Goal: Transaction & Acquisition: Download file/media

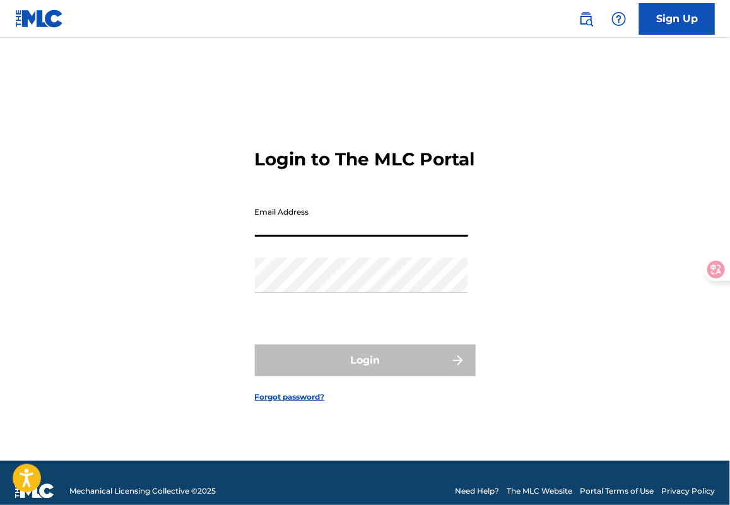
type input "[EMAIL_ADDRESS][DOMAIN_NAME]"
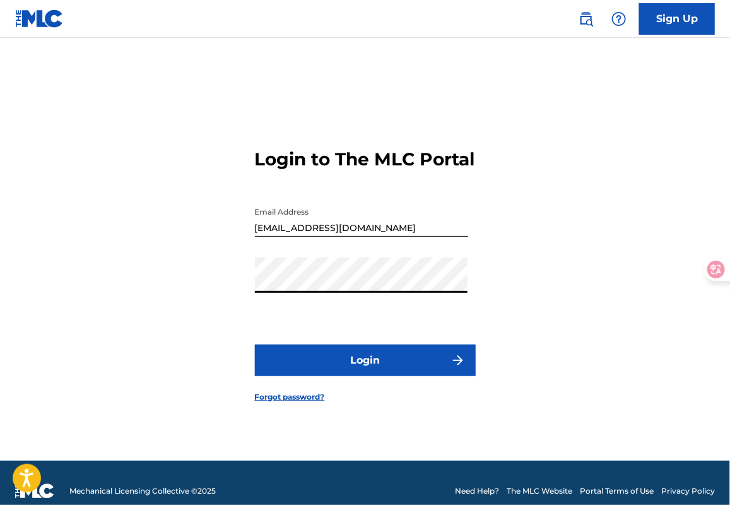
click at [255, 345] on button "Login" at bounding box center [365, 361] width 221 height 32
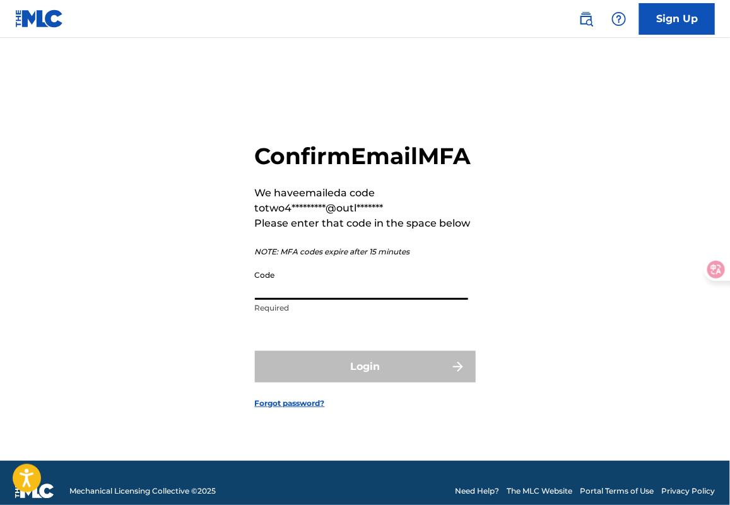
click at [348, 282] on input "Code" at bounding box center [361, 282] width 213 height 36
paste input "970668"
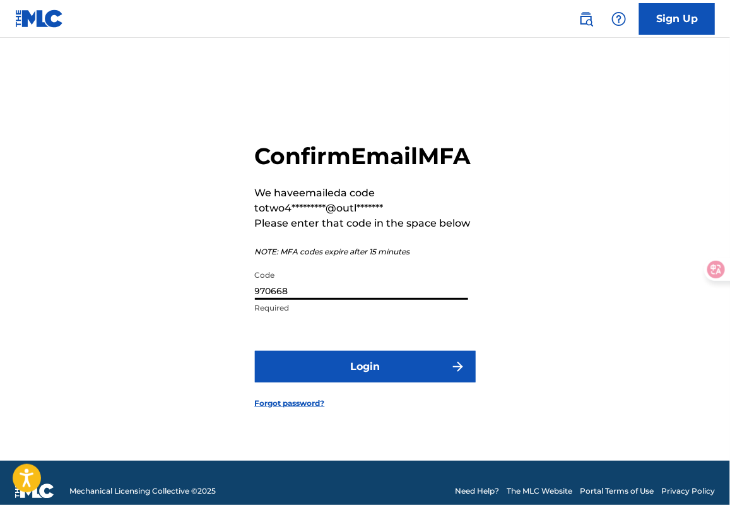
type input "970668"
click at [255, 351] on button "Login" at bounding box center [365, 367] width 221 height 32
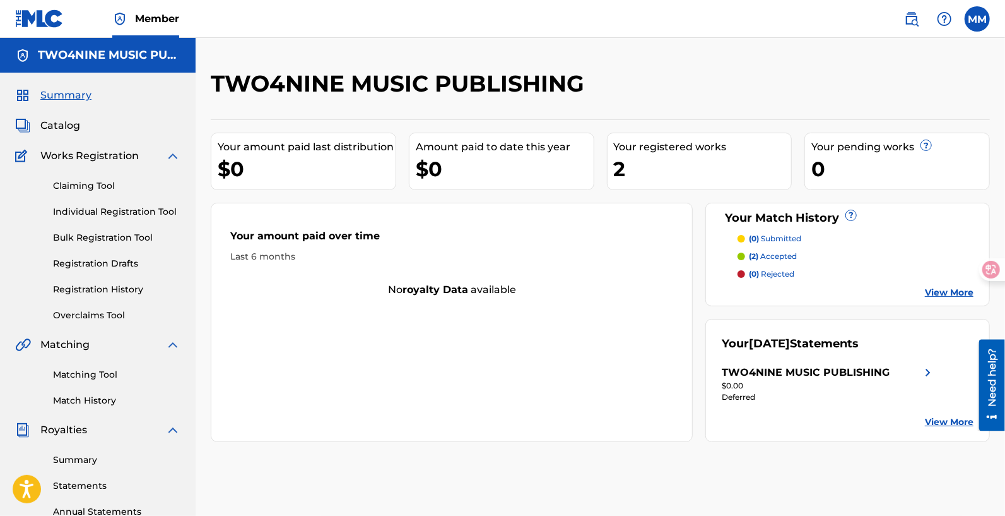
click at [98, 376] on link "Matching Tool" at bounding box center [116, 374] width 127 height 13
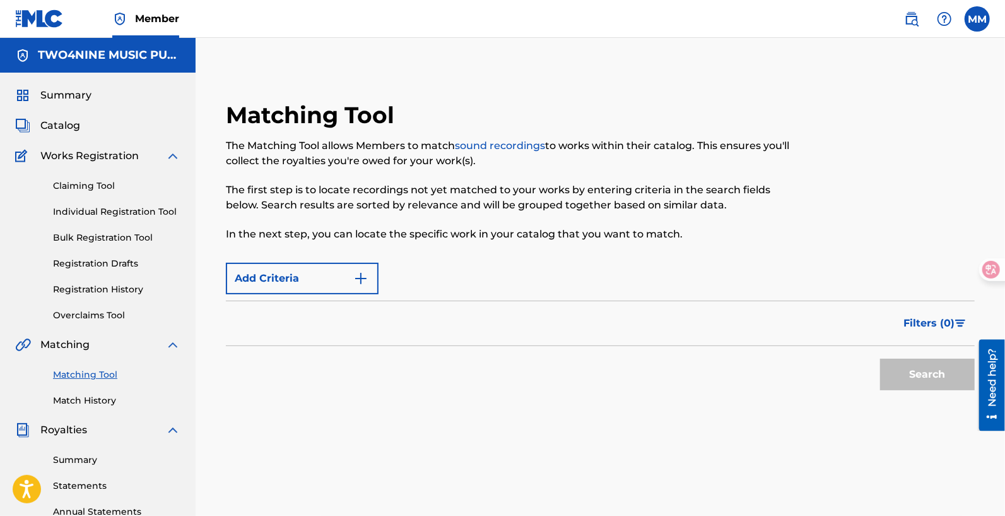
click at [316, 285] on button "Add Criteria" at bounding box center [302, 279] width 153 height 32
click at [316, 282] on button "Add Criteria" at bounding box center [302, 279] width 153 height 32
click at [101, 398] on link "Match History" at bounding box center [116, 400] width 127 height 13
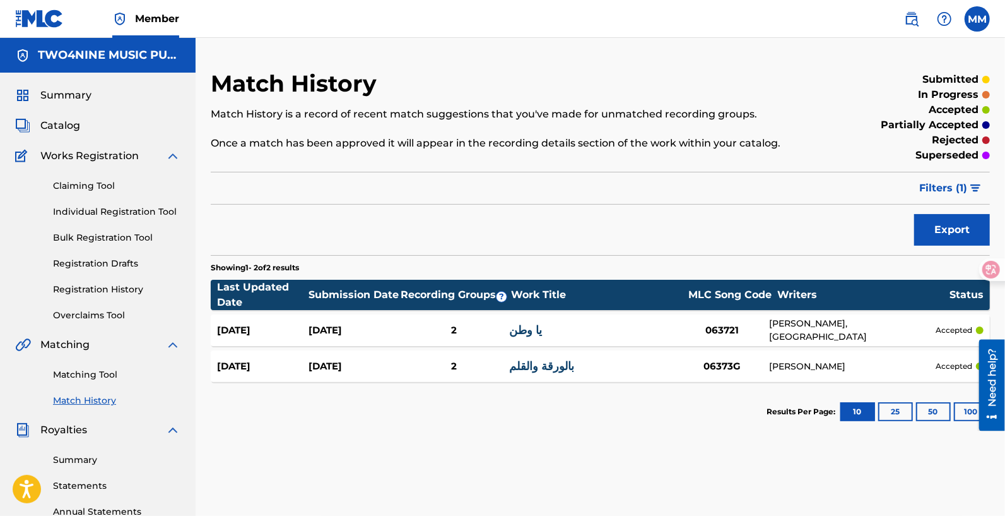
click at [105, 372] on link "Matching Tool" at bounding box center [116, 374] width 127 height 13
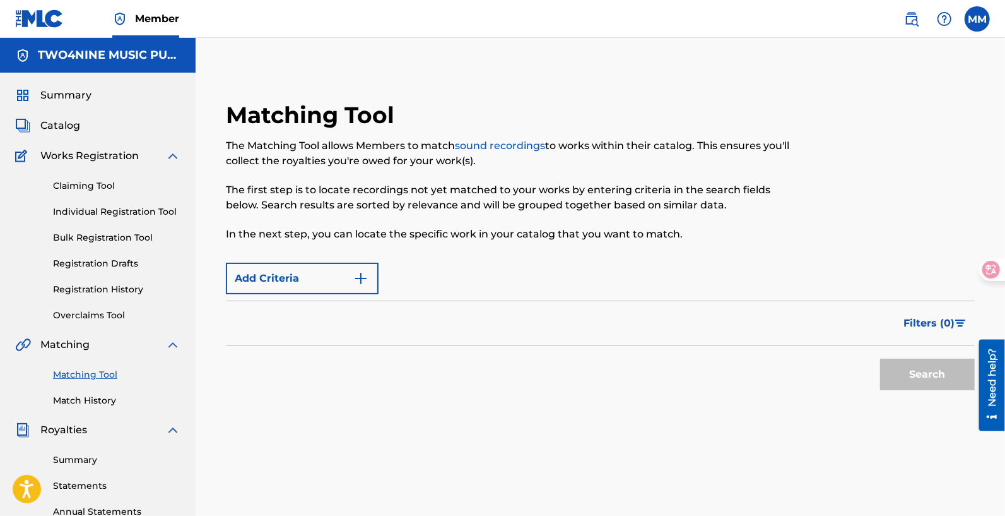
click at [325, 276] on button "Add Criteria" at bounding box center [302, 279] width 153 height 32
click at [369, 281] on button "Add Criteria" at bounding box center [302, 279] width 153 height 32
click at [95, 186] on link "Claiming Tool" at bounding box center [116, 185] width 127 height 13
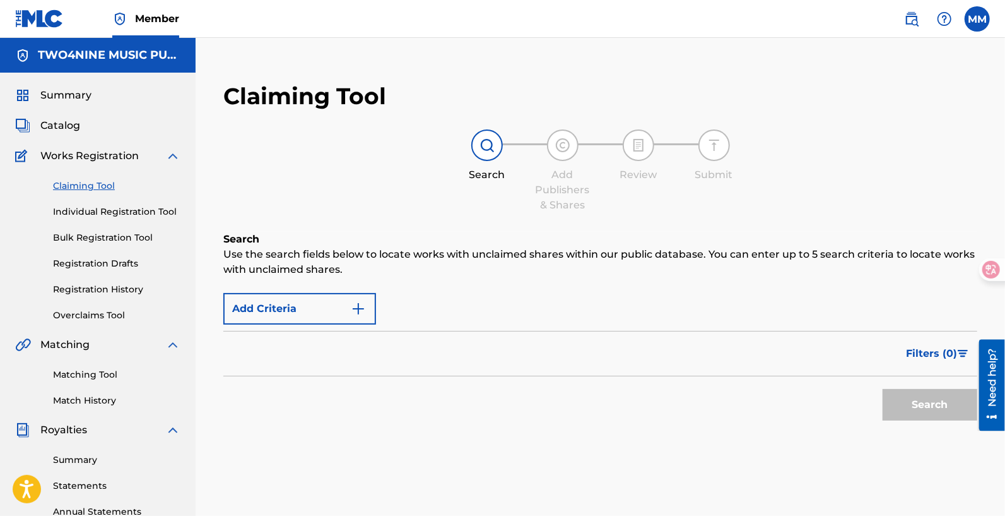
click at [365, 308] on img "Search Form" at bounding box center [358, 308] width 15 height 15
click at [365, 309] on img "Search Form" at bounding box center [358, 308] width 15 height 15
click at [274, 309] on button "Add Criteria" at bounding box center [299, 309] width 153 height 32
click at [86, 488] on link "Statements" at bounding box center [116, 485] width 127 height 13
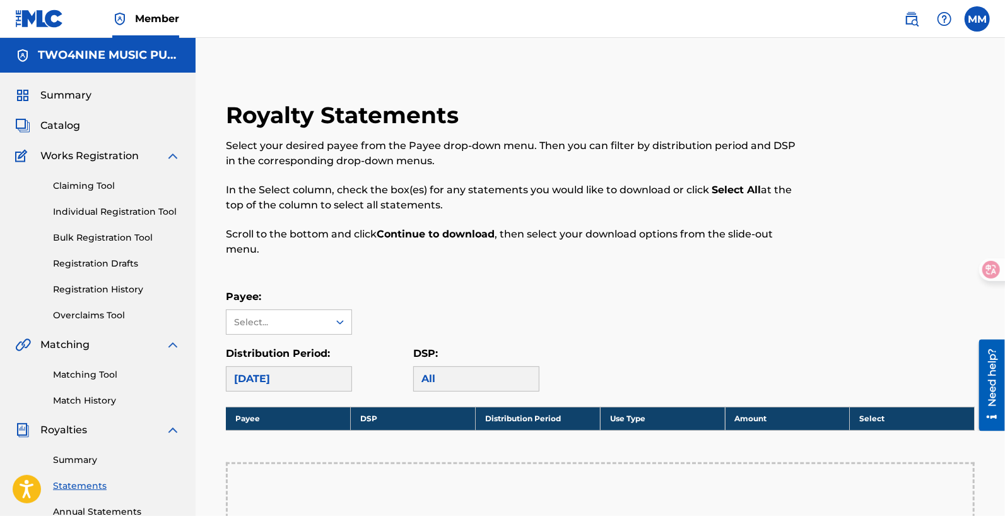
click at [304, 371] on div "[DATE]" at bounding box center [289, 378] width 126 height 25
click at [326, 321] on div "Select..." at bounding box center [278, 322] width 102 height 24
click at [312, 357] on div "TWO4NINE MUSIC PUBLISHING" at bounding box center [289, 357] width 125 height 47
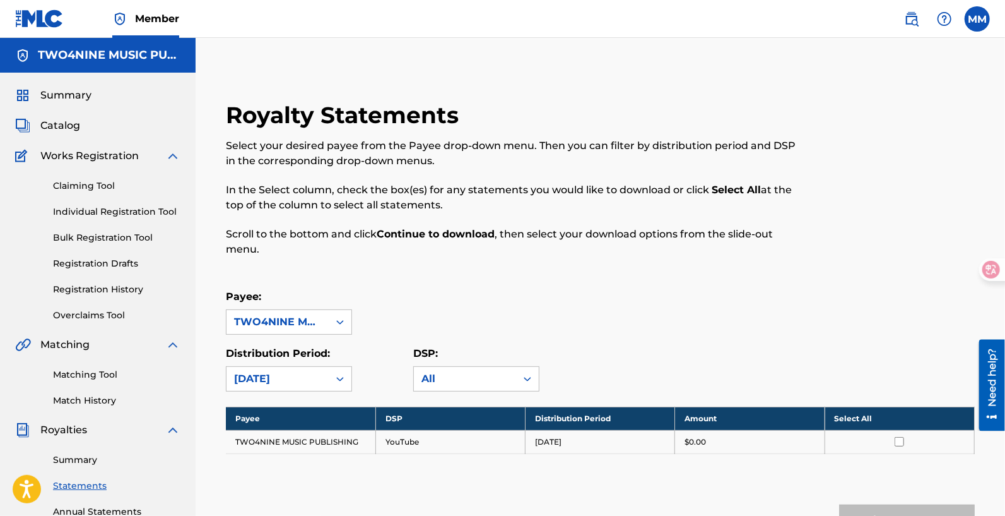
scroll to position [78, 0]
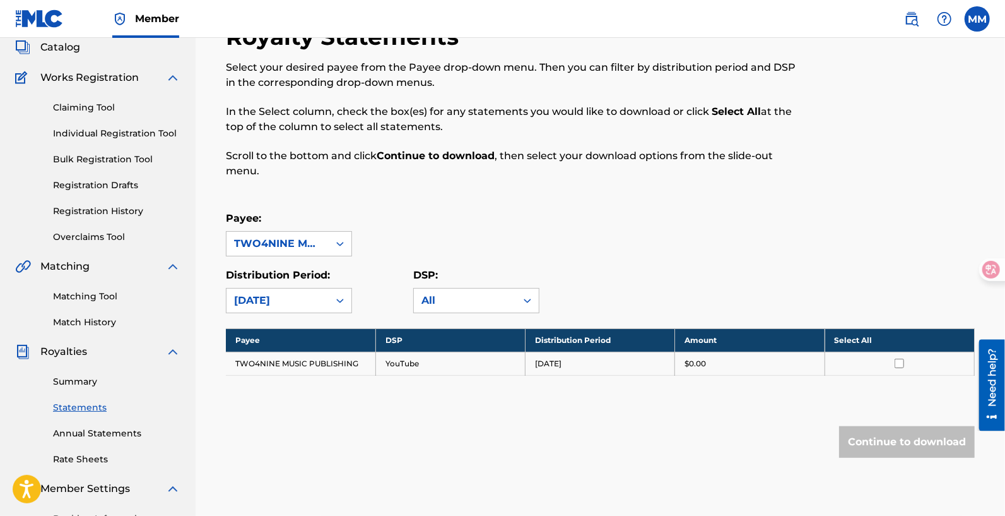
click at [730, 365] on input "checkbox" at bounding box center [899, 362] width 9 height 9
click at [730, 438] on button "Continue to download" at bounding box center [907, 442] width 136 height 32
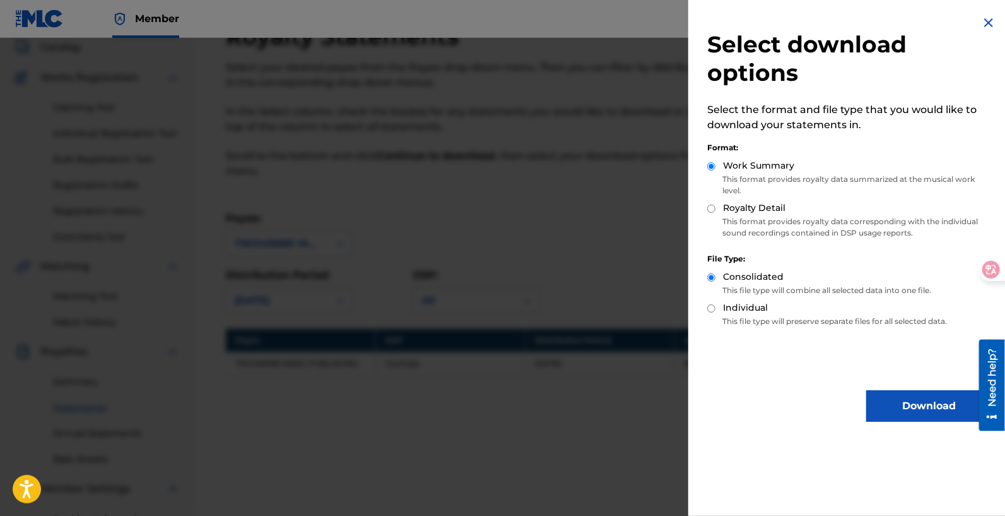
click at [730, 410] on button "Download" at bounding box center [930, 406] width 126 height 32
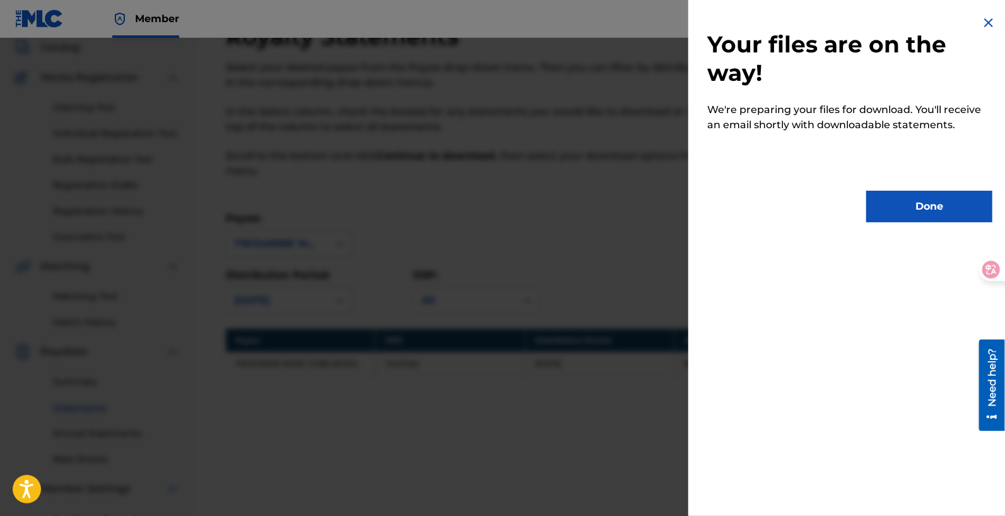
click at [730, 208] on button "Done" at bounding box center [930, 207] width 126 height 32
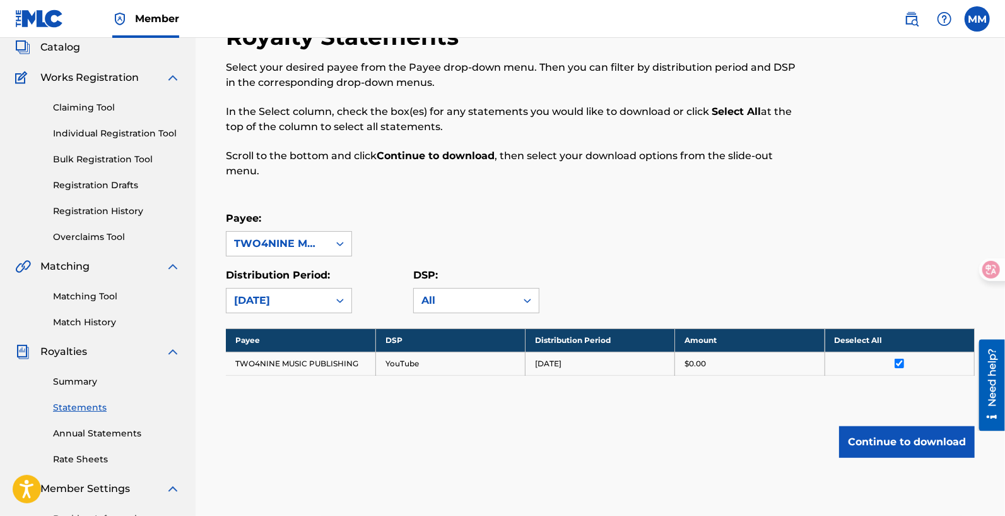
click at [730, 19] on label at bounding box center [977, 18] width 25 height 25
click at [730, 19] on input "MM [PERSON_NAME] [EMAIL_ADDRESS][DOMAIN_NAME] Profile Log out" at bounding box center [978, 19] width 0 height 0
click at [730, 11] on div "MM MM [PERSON_NAME] [EMAIL_ADDRESS][DOMAIN_NAME] Profile Log out" at bounding box center [977, 18] width 25 height 25
click at [730, 25] on label at bounding box center [977, 18] width 25 height 25
click at [730, 19] on input "MM [PERSON_NAME] [EMAIL_ADDRESS][DOMAIN_NAME] Profile Log out" at bounding box center [978, 19] width 0 height 0
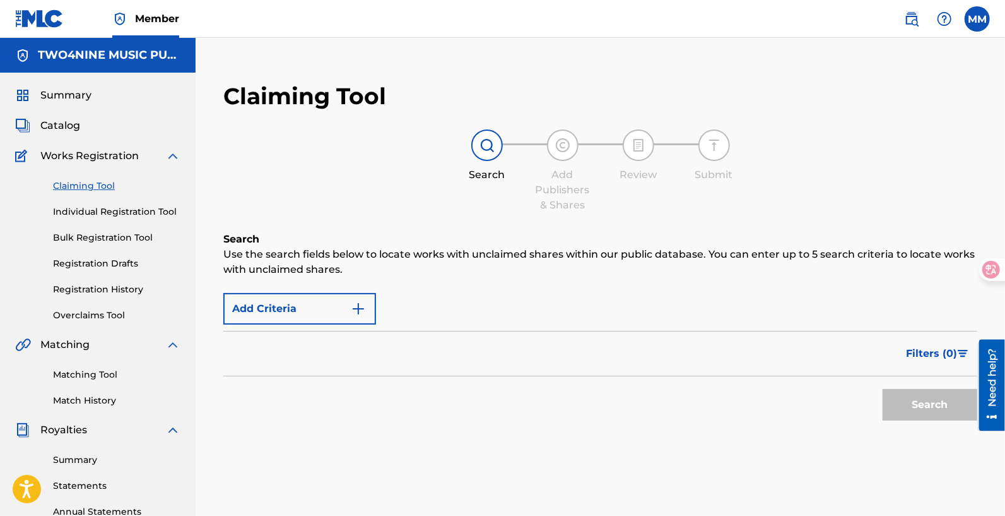
click at [730, 16] on div "MM MM [PERSON_NAME] [EMAIL_ADDRESS][DOMAIN_NAME] Profile Log out" at bounding box center [977, 18] width 25 height 25
click at [730, 16] on label at bounding box center [977, 18] width 25 height 25
click at [730, 19] on input "MM [PERSON_NAME] [EMAIL_ADDRESS][DOMAIN_NAME] Profile Log out" at bounding box center [978, 19] width 0 height 0
click at [730, 16] on div "MM MM [PERSON_NAME] [EMAIL_ADDRESS][DOMAIN_NAME] Profile Log out" at bounding box center [977, 18] width 25 height 25
click at [730, 16] on label at bounding box center [977, 18] width 25 height 25
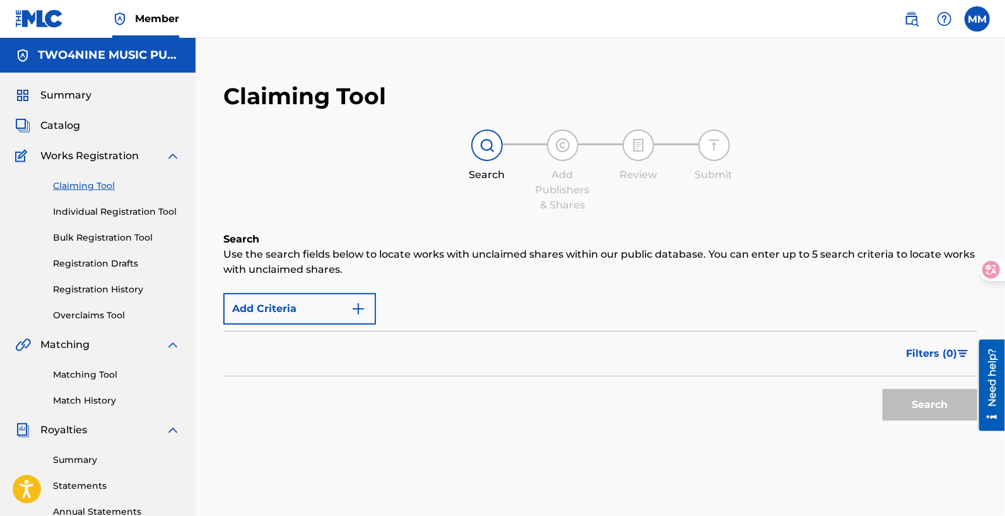
click at [730, 19] on input "MM [PERSON_NAME] [EMAIL_ADDRESS][DOMAIN_NAME] Profile Log out" at bounding box center [978, 19] width 0 height 0
